Goal: Find specific page/section: Find specific page/section

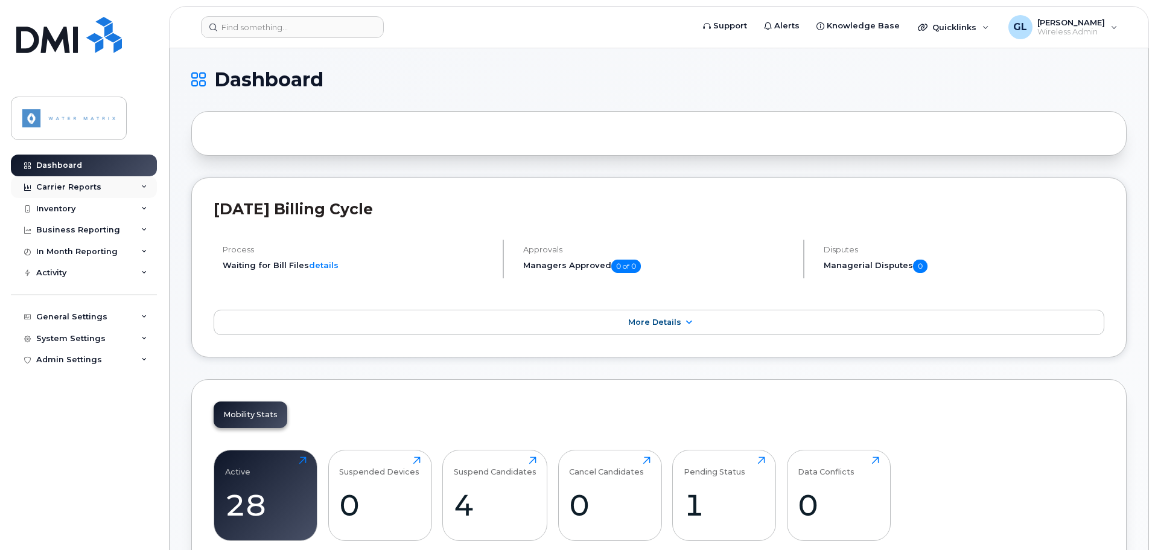
click at [33, 186] on div at bounding box center [27, 187] width 13 height 10
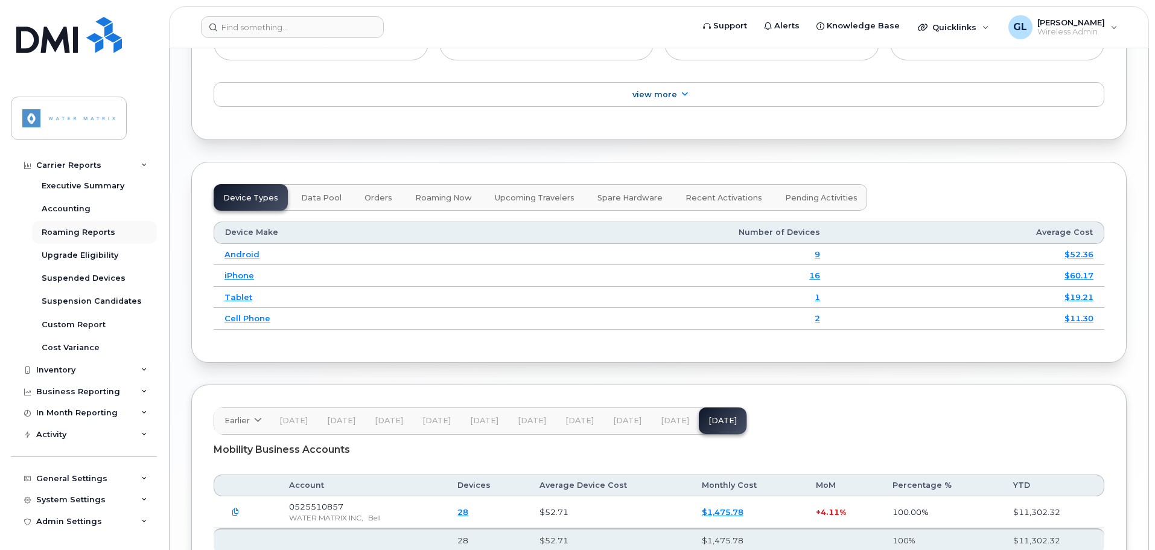
scroll to position [1146, 0]
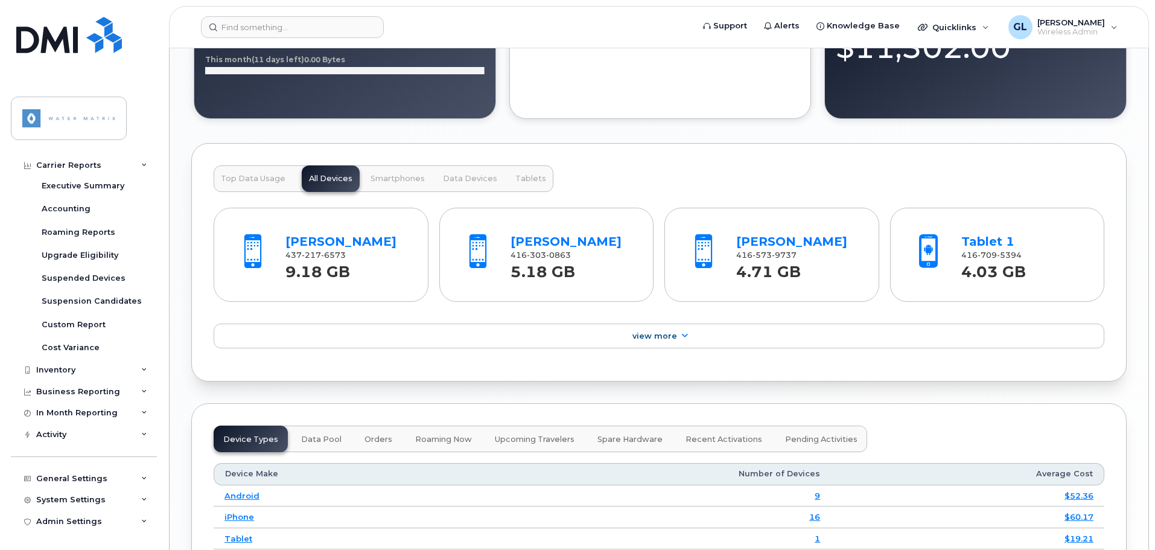
click at [372, 176] on span "Smartphones" at bounding box center [397, 179] width 54 height 10
click at [95, 376] on div "Inventory" at bounding box center [84, 370] width 146 height 22
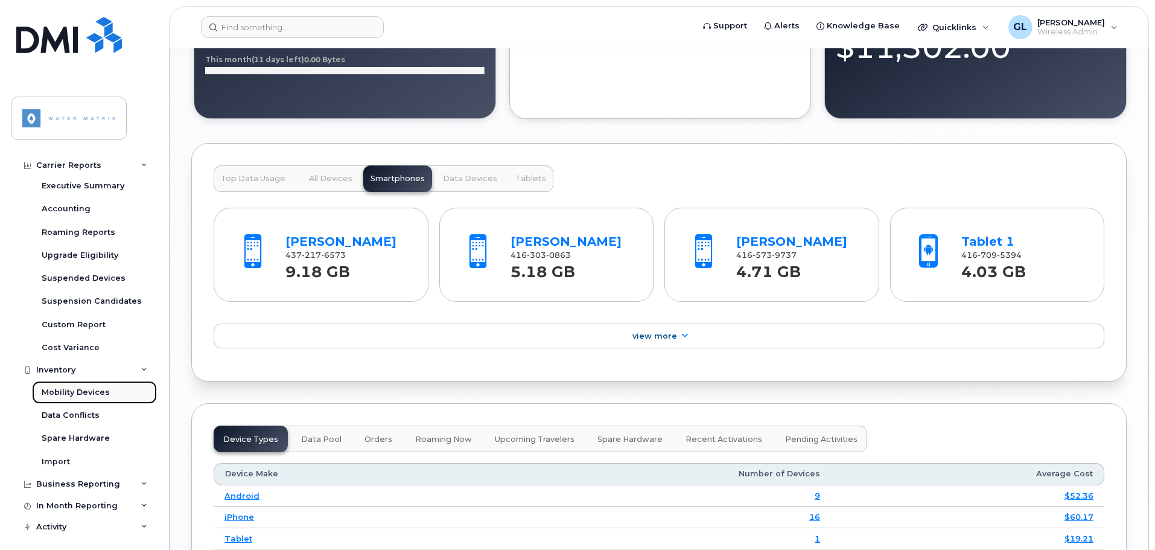
click at [96, 387] on div "Mobility Devices" at bounding box center [76, 392] width 68 height 11
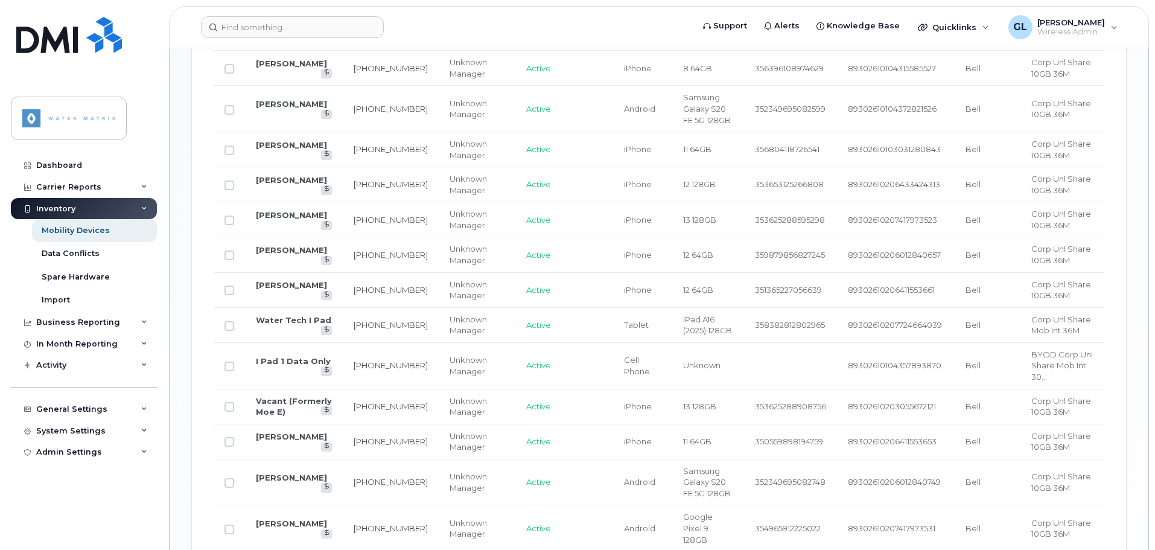
scroll to position [1240, 0]
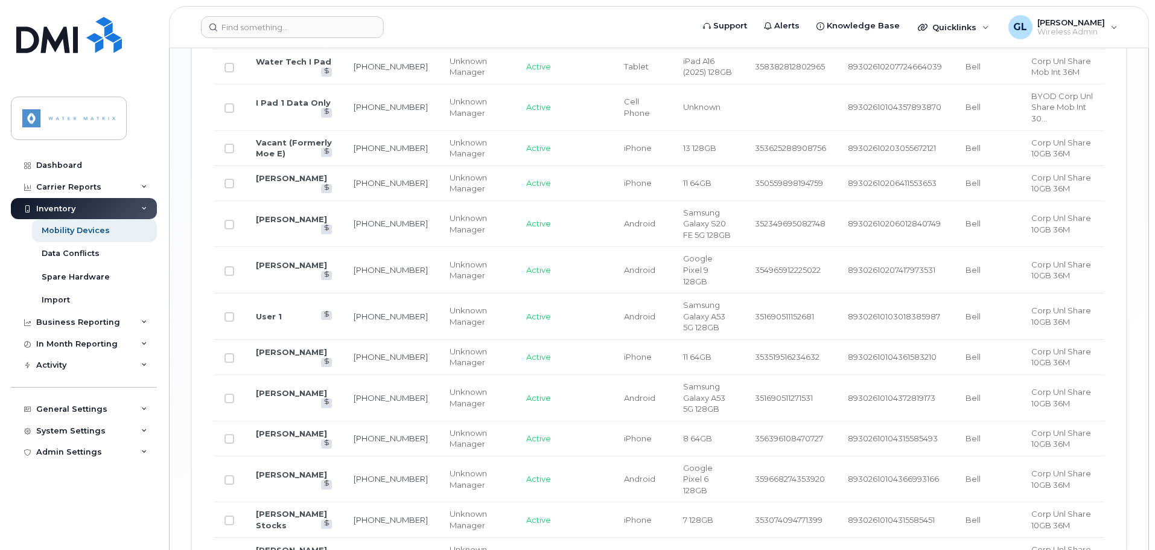
drag, startPoint x: 1090, startPoint y: 460, endPoint x: 1083, endPoint y: 461, distance: 7.3
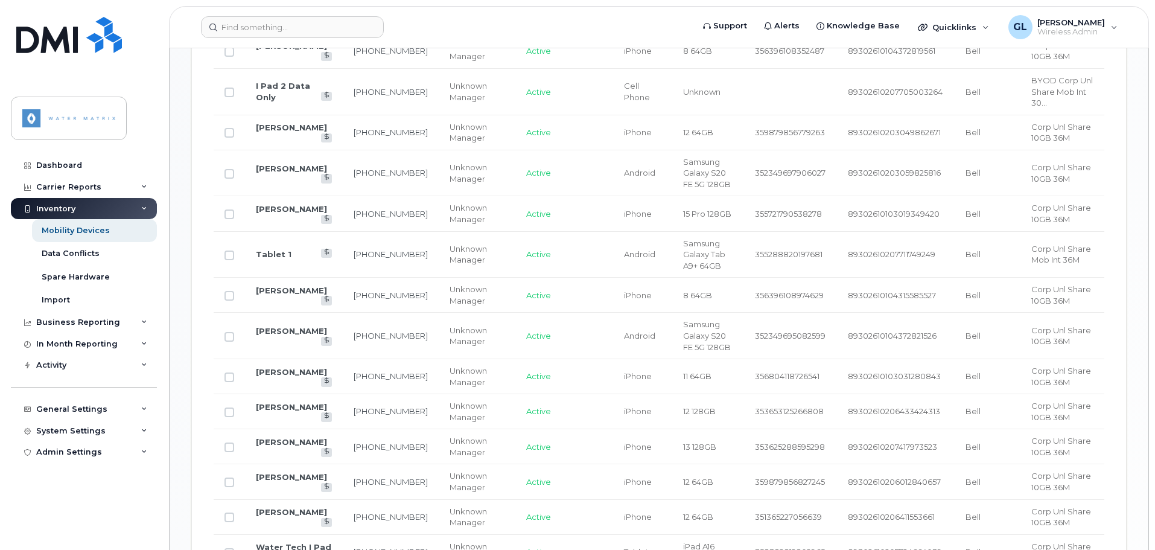
scroll to position [1105, 0]
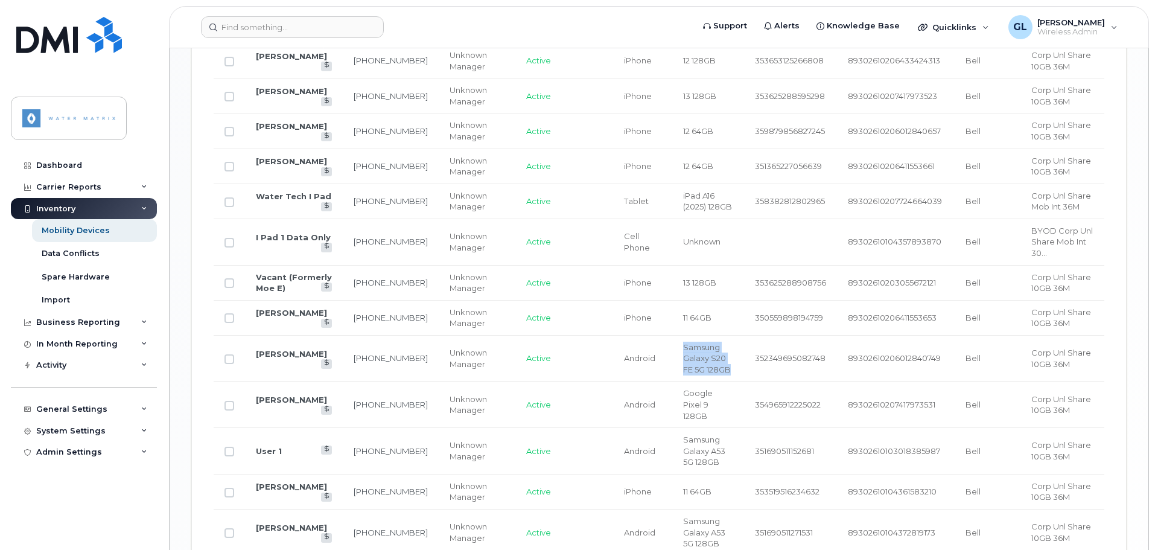
drag, startPoint x: 717, startPoint y: 280, endPoint x: 646, endPoint y: 266, distance: 73.1
click at [672, 335] on td "Samsung Galaxy S20 FE 5G 128GB" at bounding box center [708, 358] width 72 height 46
copy span "Samsung Galaxy S20 FE 5G 128GB"
